Goal: Obtain resource: Download file/media

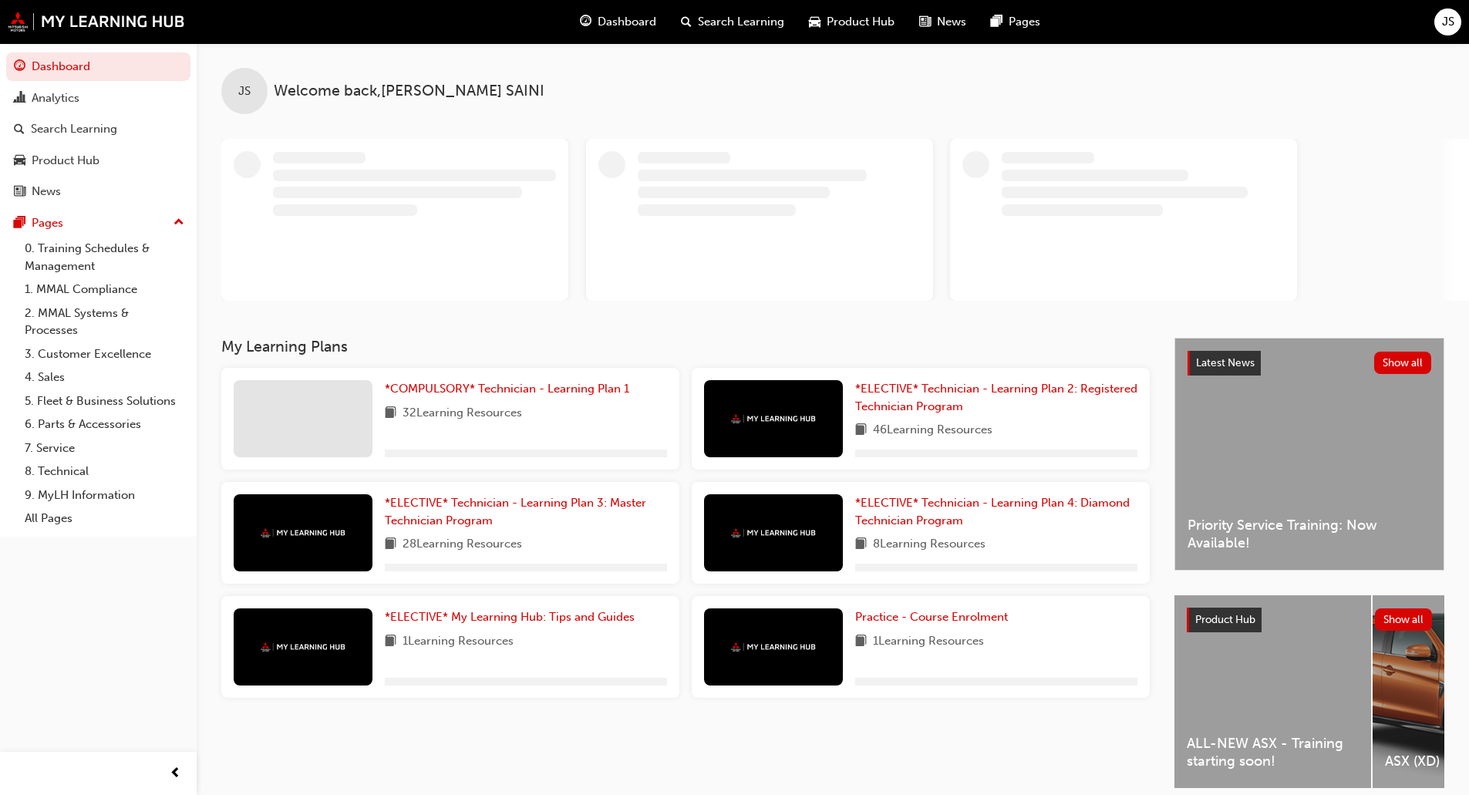
click at [1430, 15] on div "Dashboard Search Learning Product Hub News Pages JS" at bounding box center [734, 22] width 1469 height 44
click at [1444, 15] on span "JS" at bounding box center [1448, 22] width 12 height 18
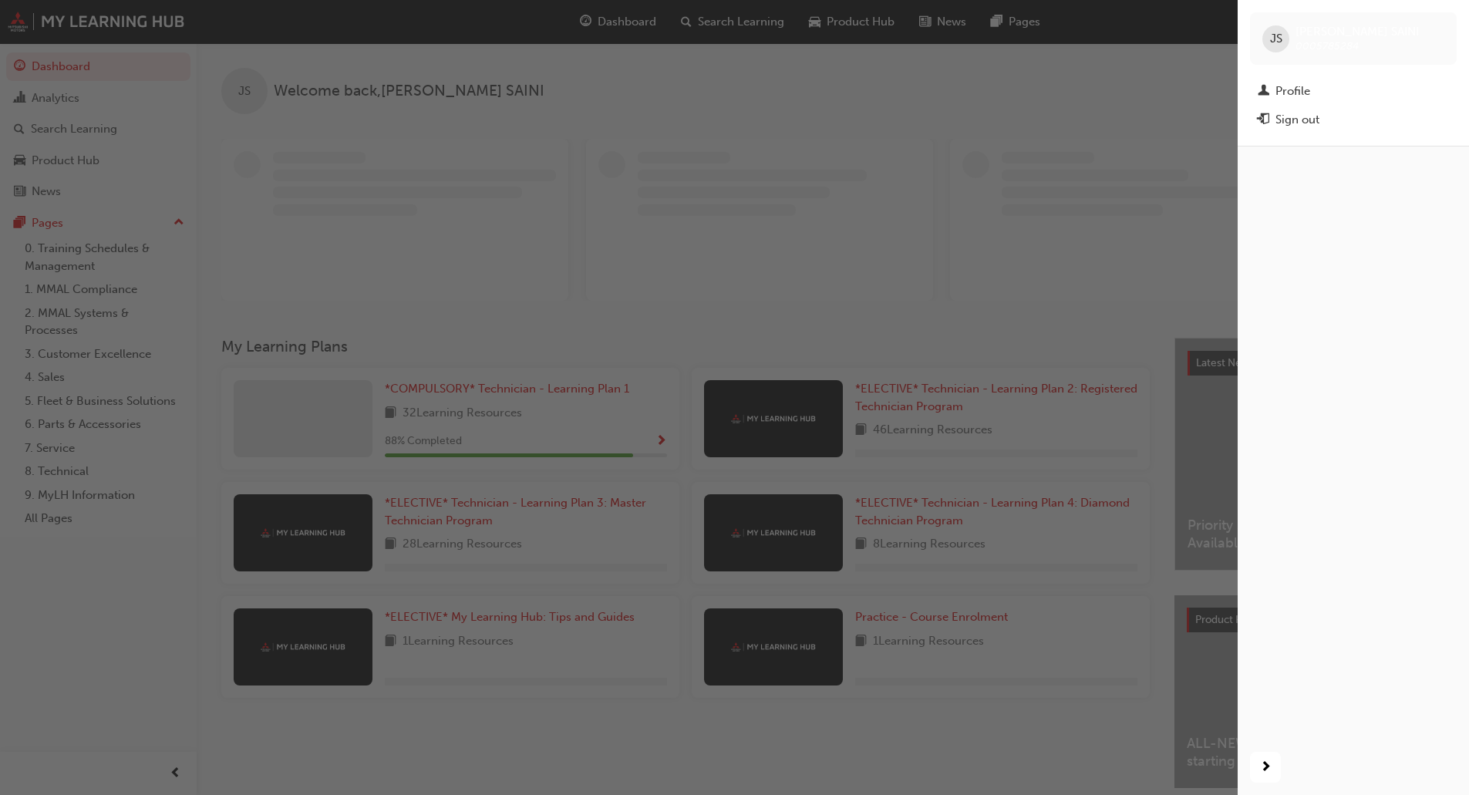
click at [1270, 36] on span "JS" at bounding box center [1276, 39] width 12 height 18
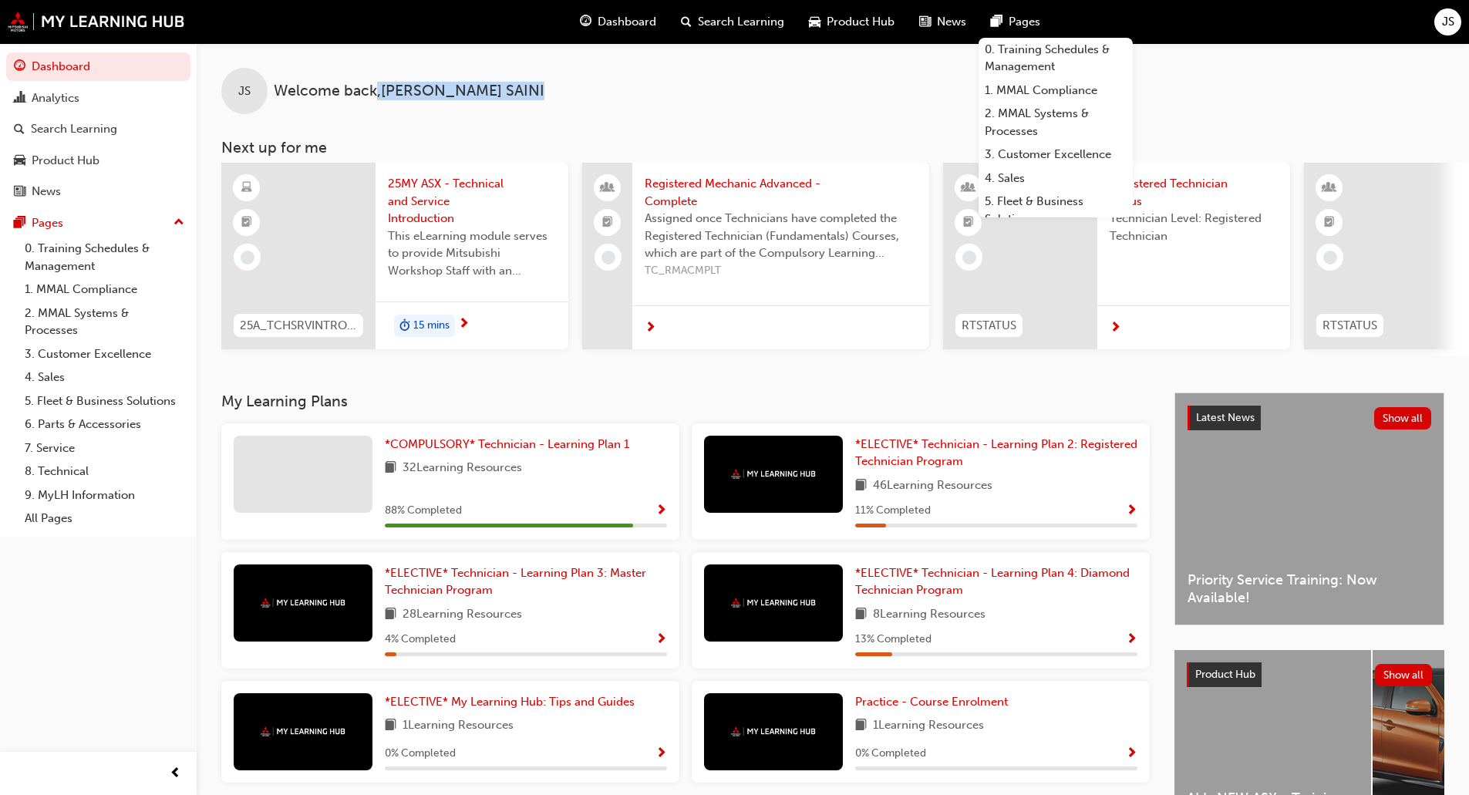
drag, startPoint x: 490, startPoint y: 95, endPoint x: 373, endPoint y: 90, distance: 117.3
click at [373, 90] on div "JS Welcome back , [PERSON_NAME]" at bounding box center [833, 78] width 1272 height 71
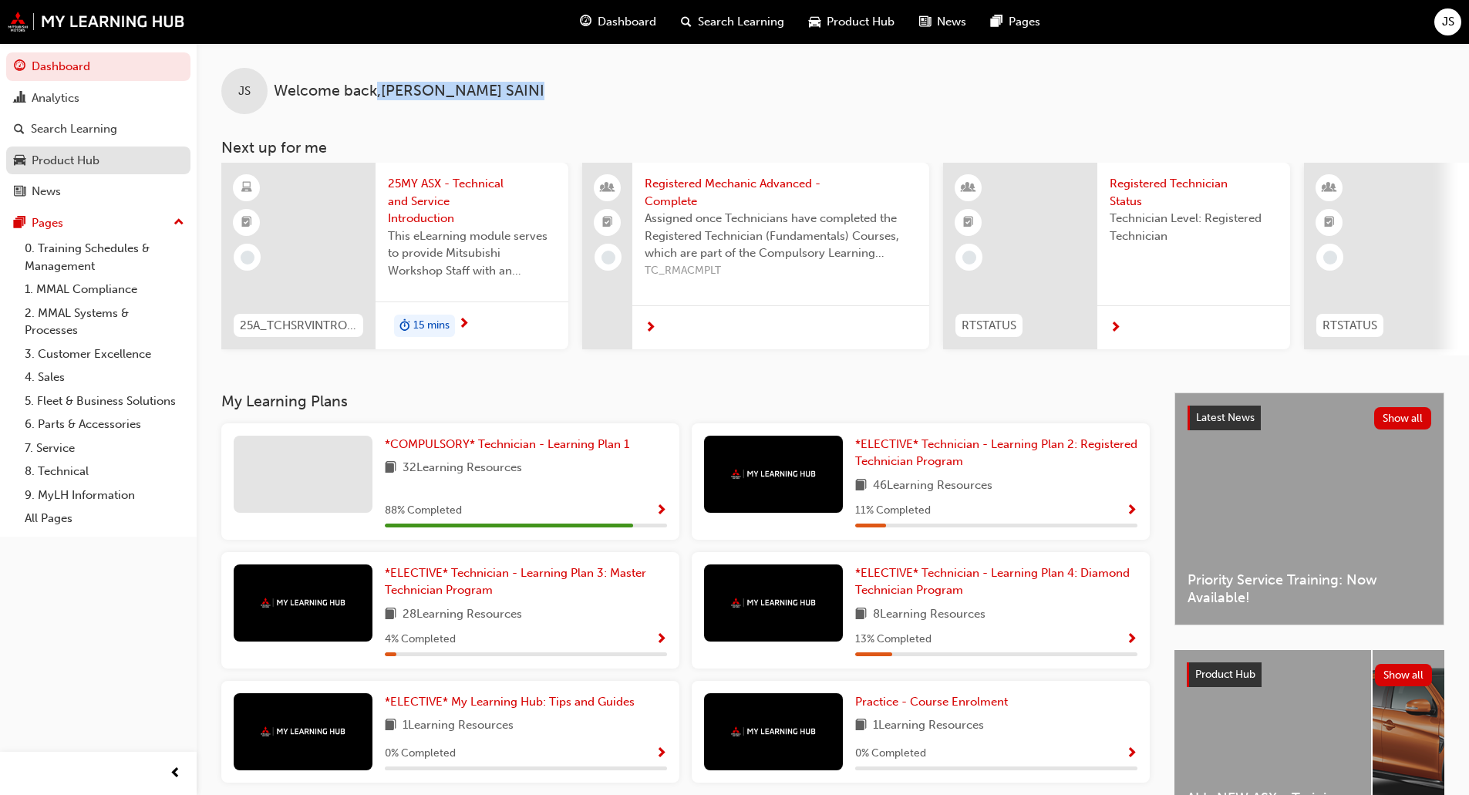
click at [97, 153] on div "Product Hub" at bounding box center [66, 161] width 68 height 18
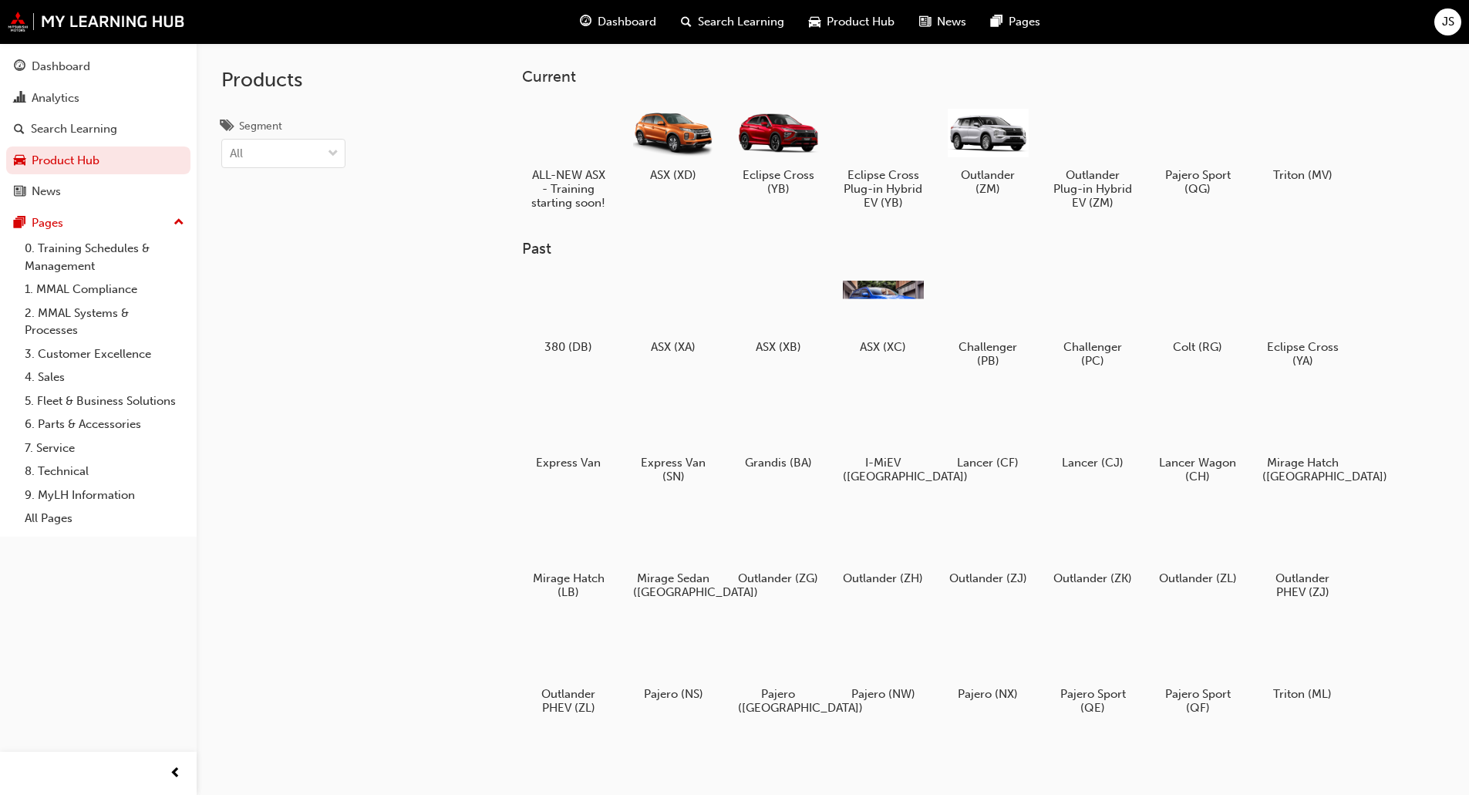
scroll to position [77, 0]
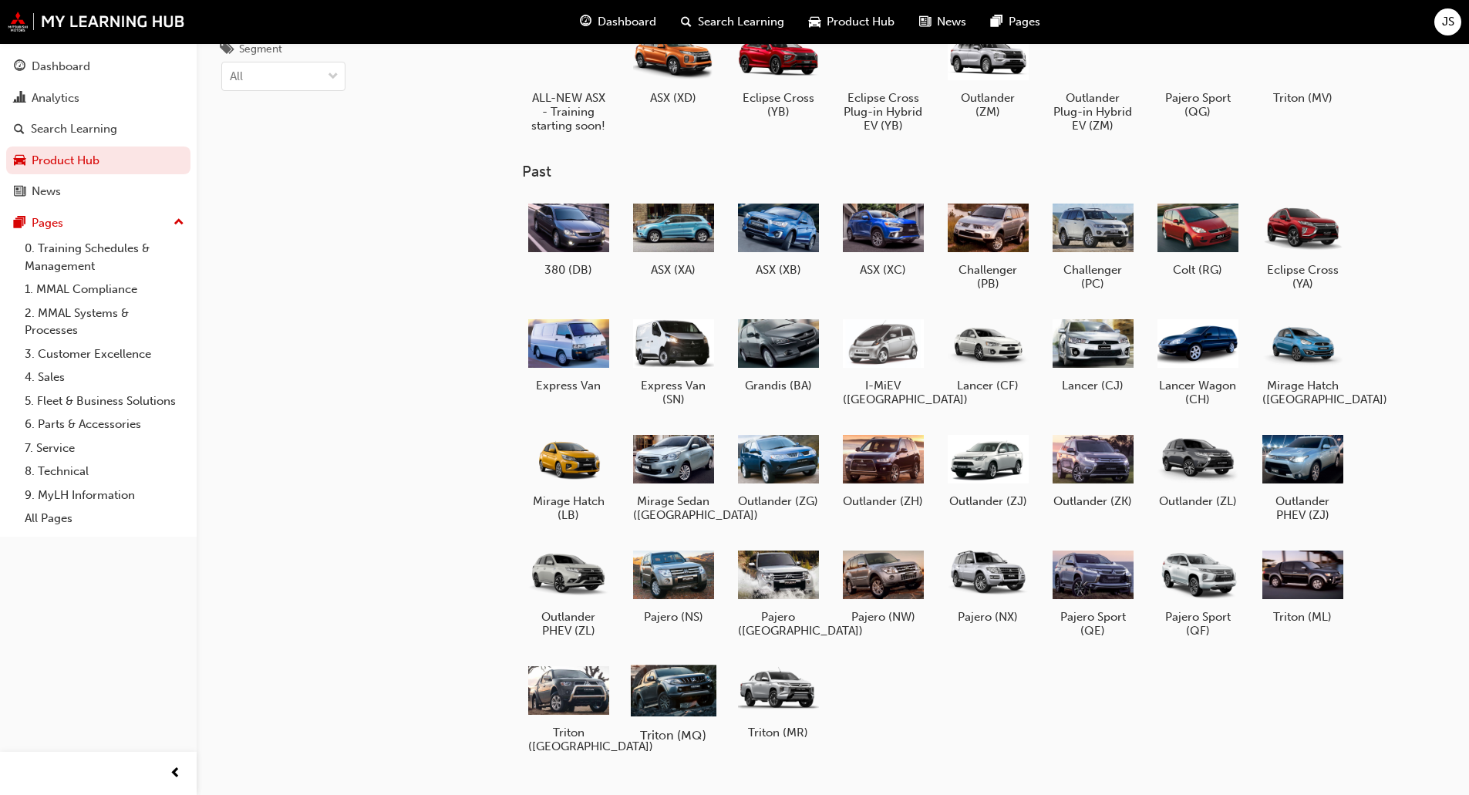
click at [665, 693] on div at bounding box center [673, 689] width 86 height 61
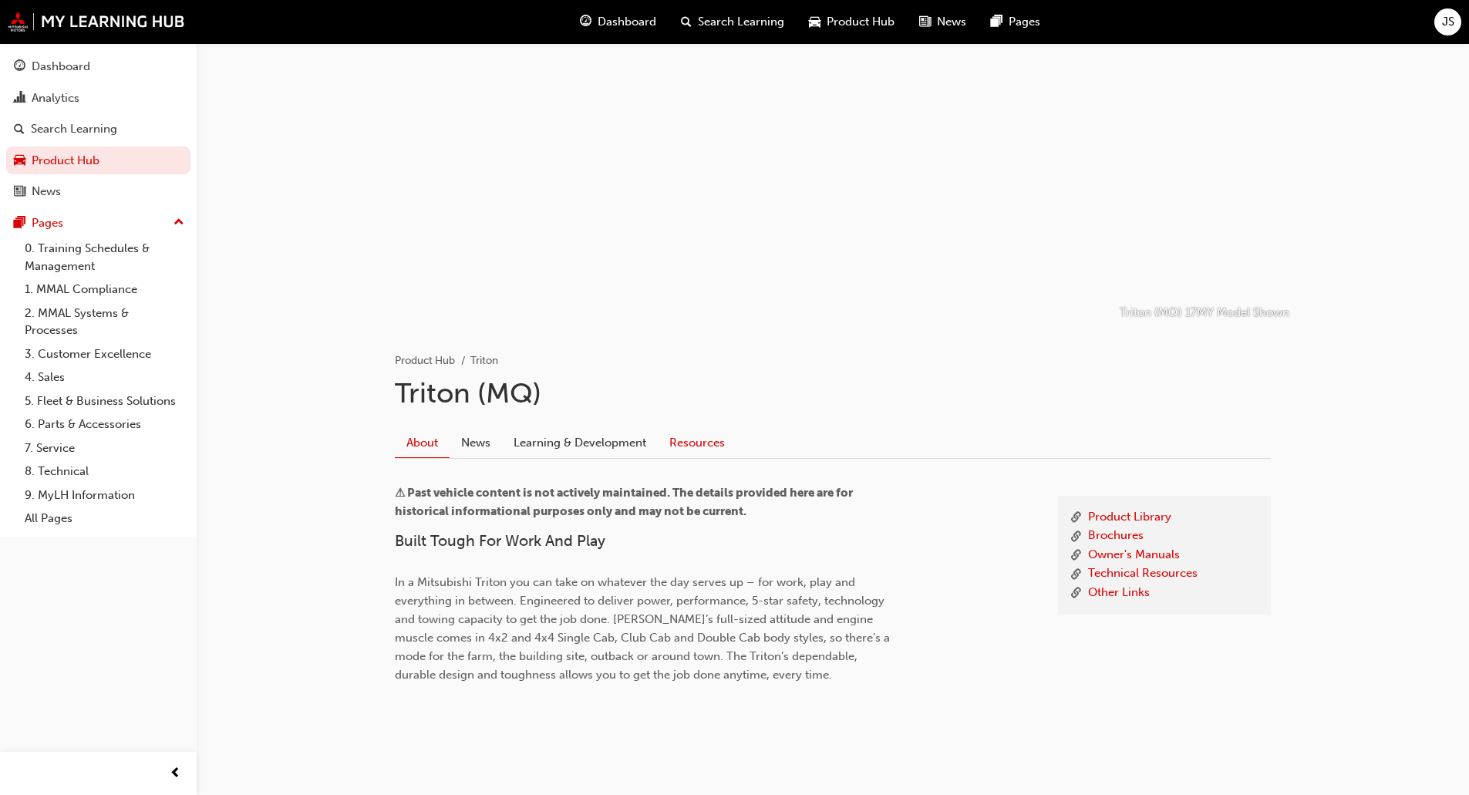
scroll to position [38, 0]
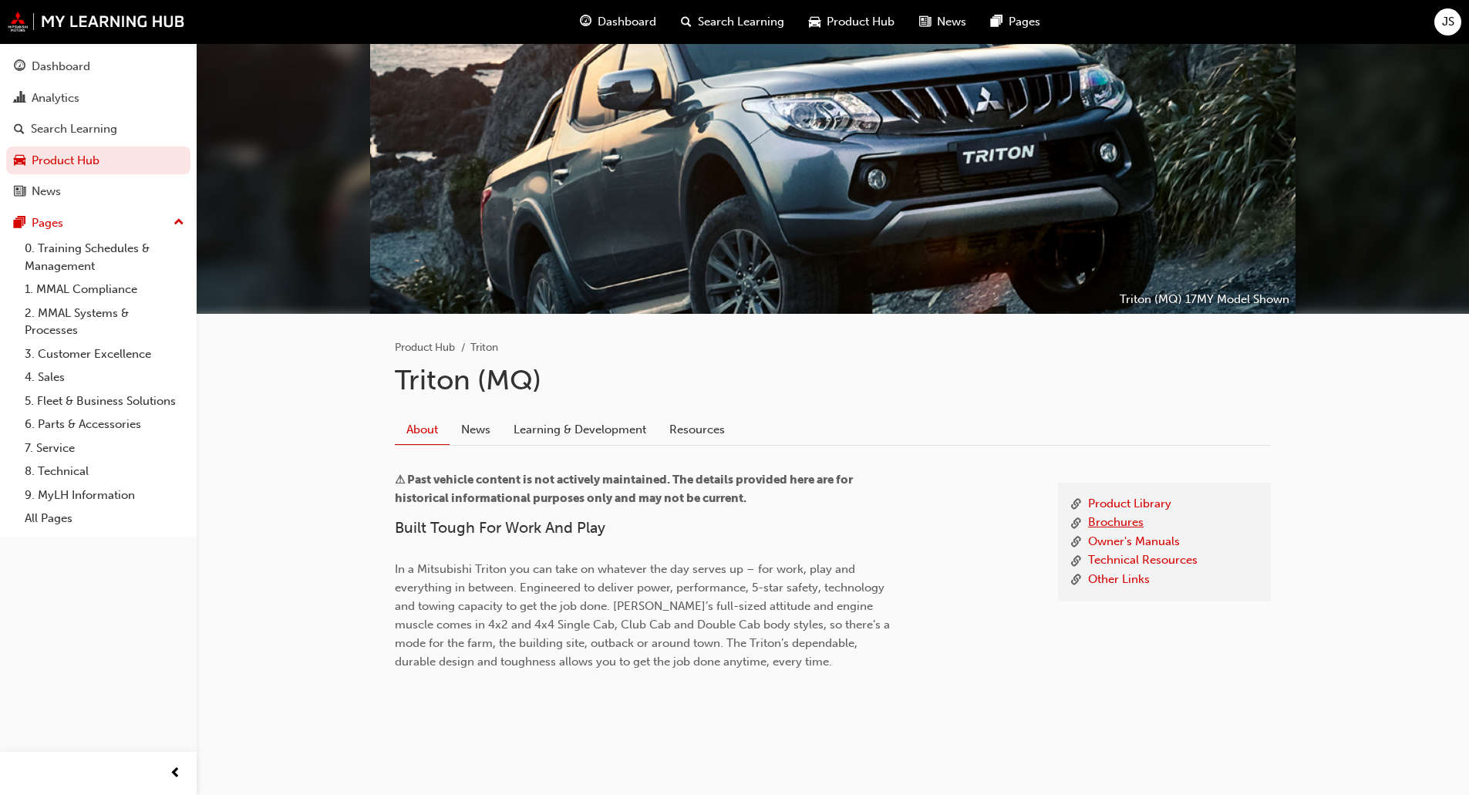
click at [1120, 524] on link "Brochures" at bounding box center [1116, 523] width 56 height 19
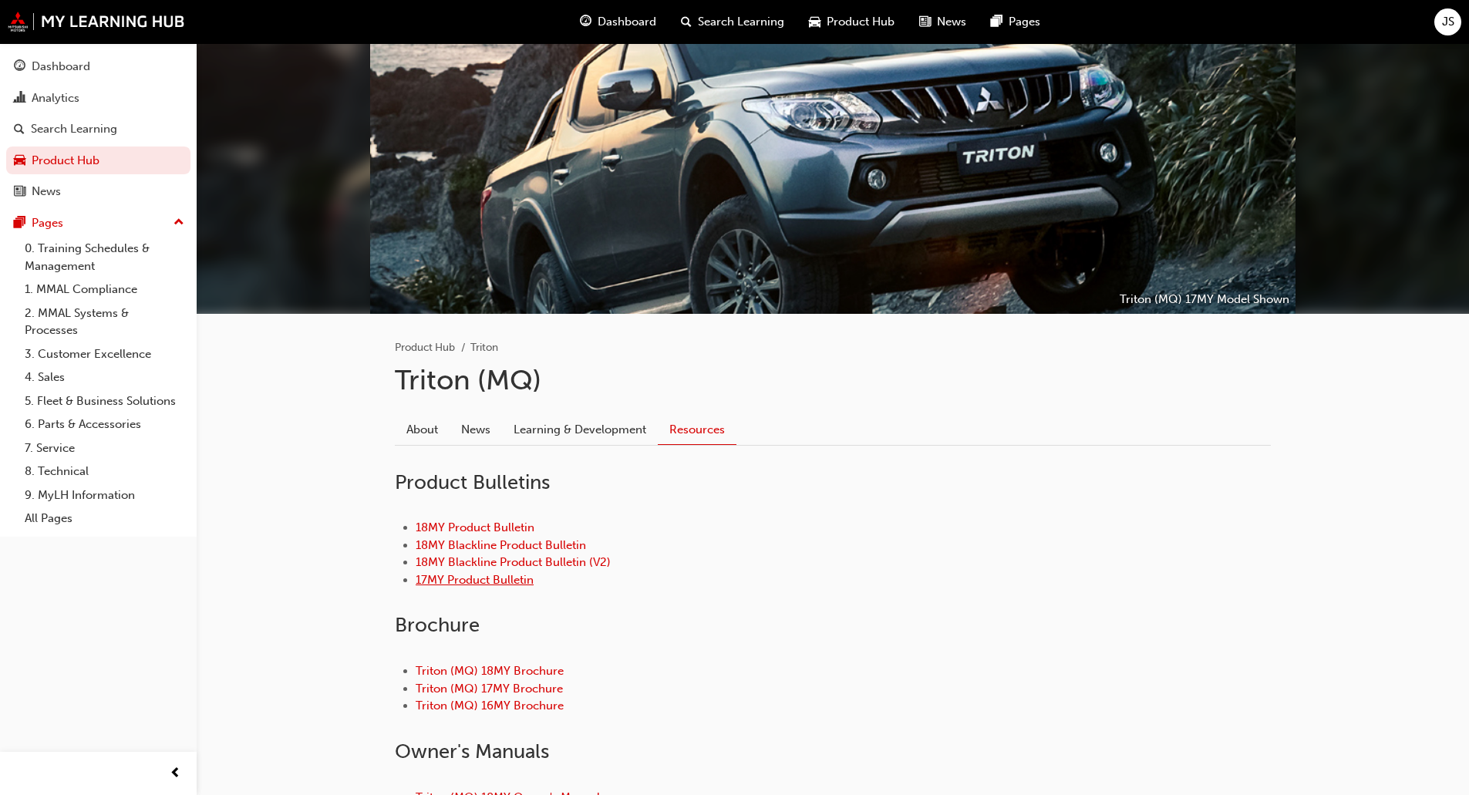
scroll to position [115, 0]
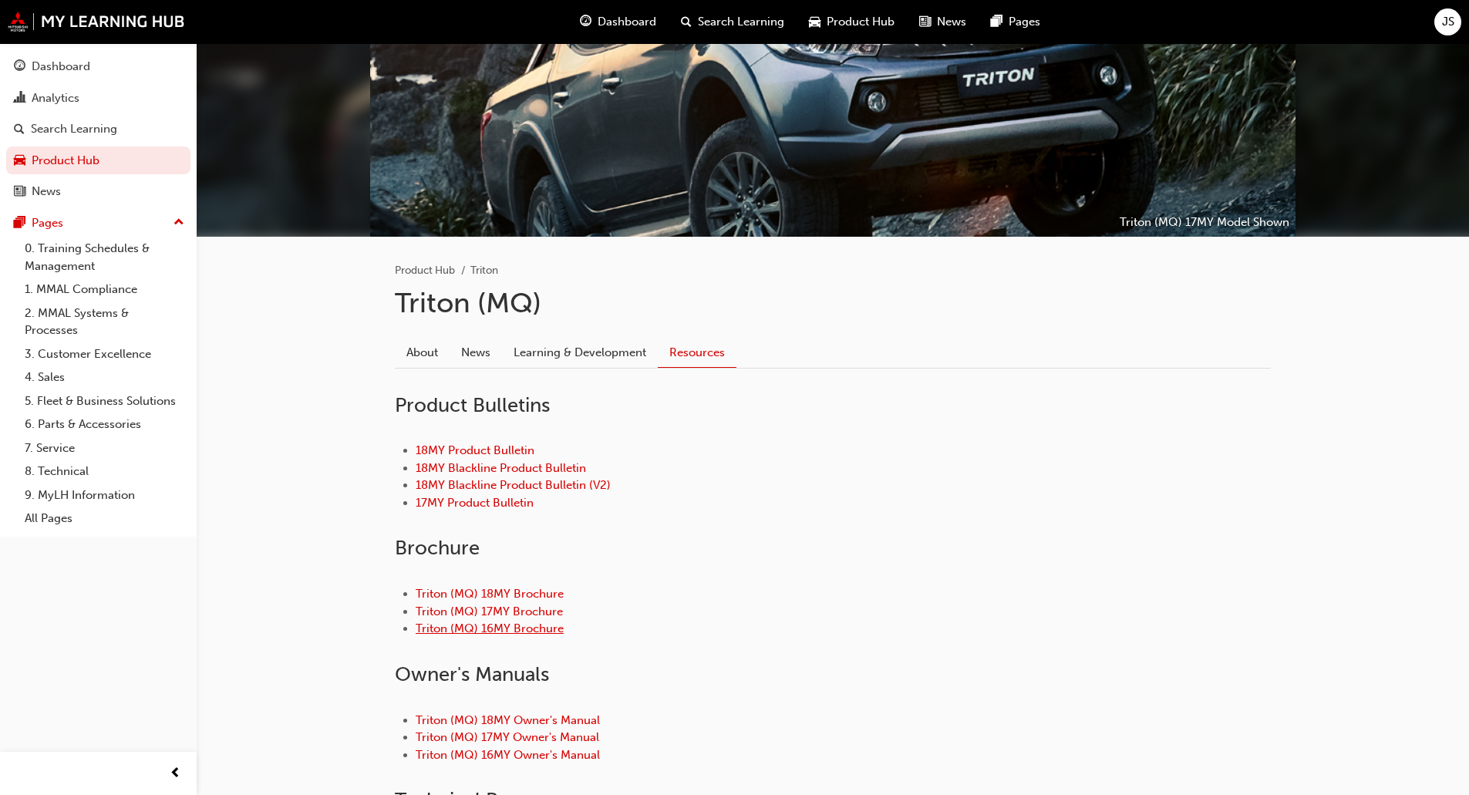
click at [533, 623] on link "Triton (MQ) 16MY Brochure" at bounding box center [490, 628] width 148 height 14
